Goal: Contribute content: Contribute content

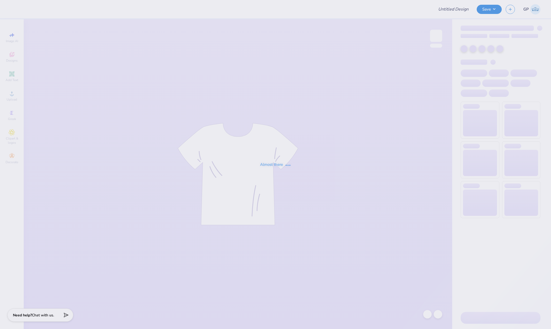
type input "[PERSON_NAME]"
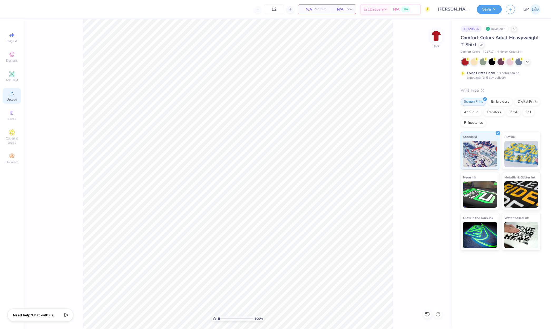
click at [14, 96] on icon at bounding box center [12, 93] width 6 height 6
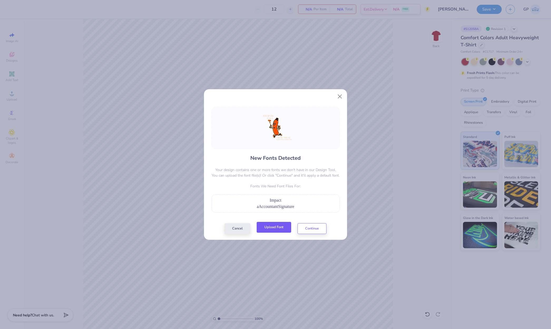
click at [268, 228] on button "Upload Font" at bounding box center [273, 227] width 34 height 11
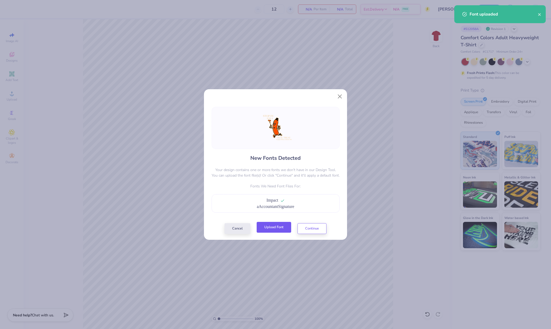
click at [269, 230] on button "Upload Font" at bounding box center [273, 227] width 34 height 11
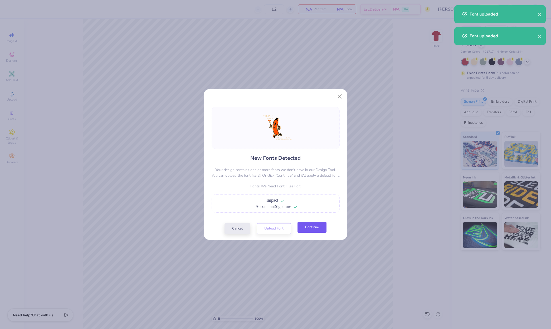
click at [304, 231] on button "Continue" at bounding box center [311, 227] width 29 height 11
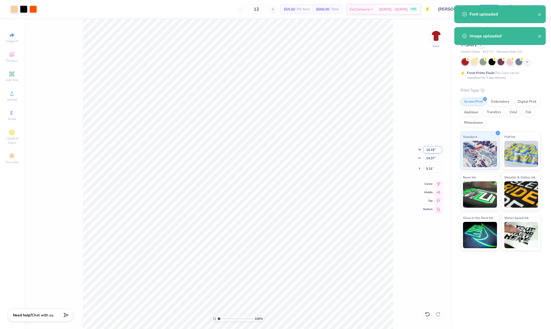
click at [432, 150] on input "14.19" at bounding box center [432, 149] width 19 height 7
type input "8.50"
type input "8.61"
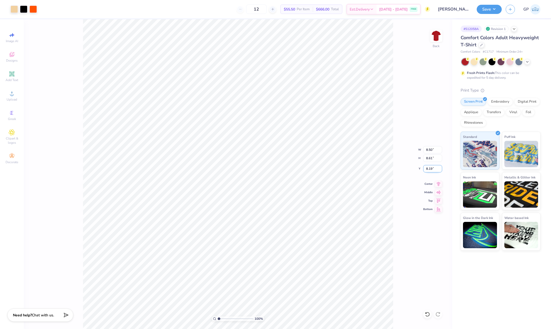
click at [433, 167] on input "8.19" at bounding box center [432, 168] width 19 height 7
type input "3.00"
click at [485, 10] on button "Save" at bounding box center [488, 8] width 25 height 9
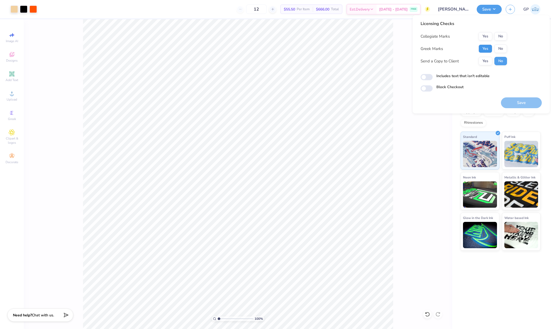
click at [480, 51] on button "Yes" at bounding box center [485, 48] width 14 height 8
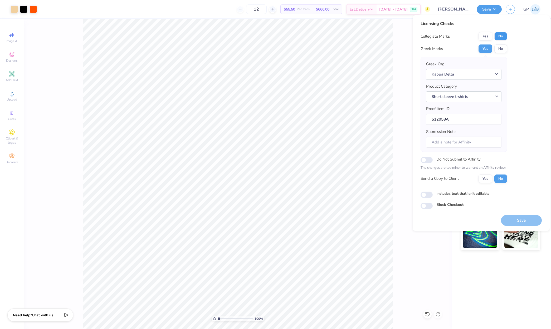
click at [498, 38] on button "No" at bounding box center [500, 36] width 13 height 8
click at [517, 216] on button "Save" at bounding box center [520, 220] width 41 height 11
